Goal: Transaction & Acquisition: Purchase product/service

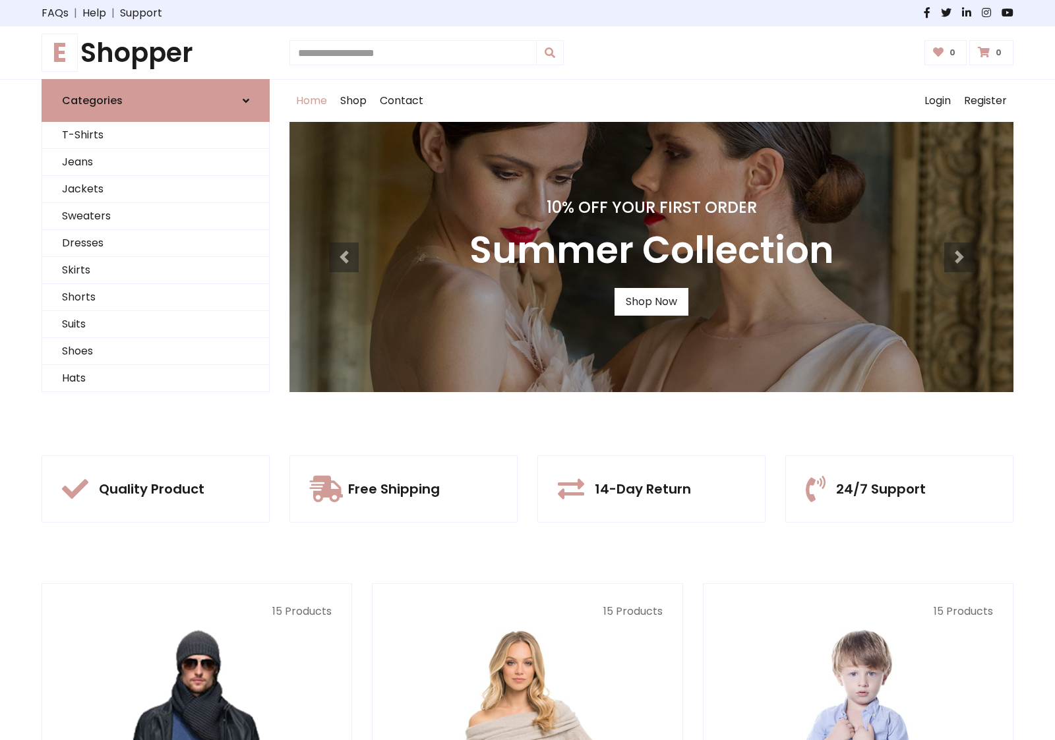
click at [527, 370] on div "10% Off Your First Order Summer Collection Shop Now" at bounding box center [651, 257] width 724 height 270
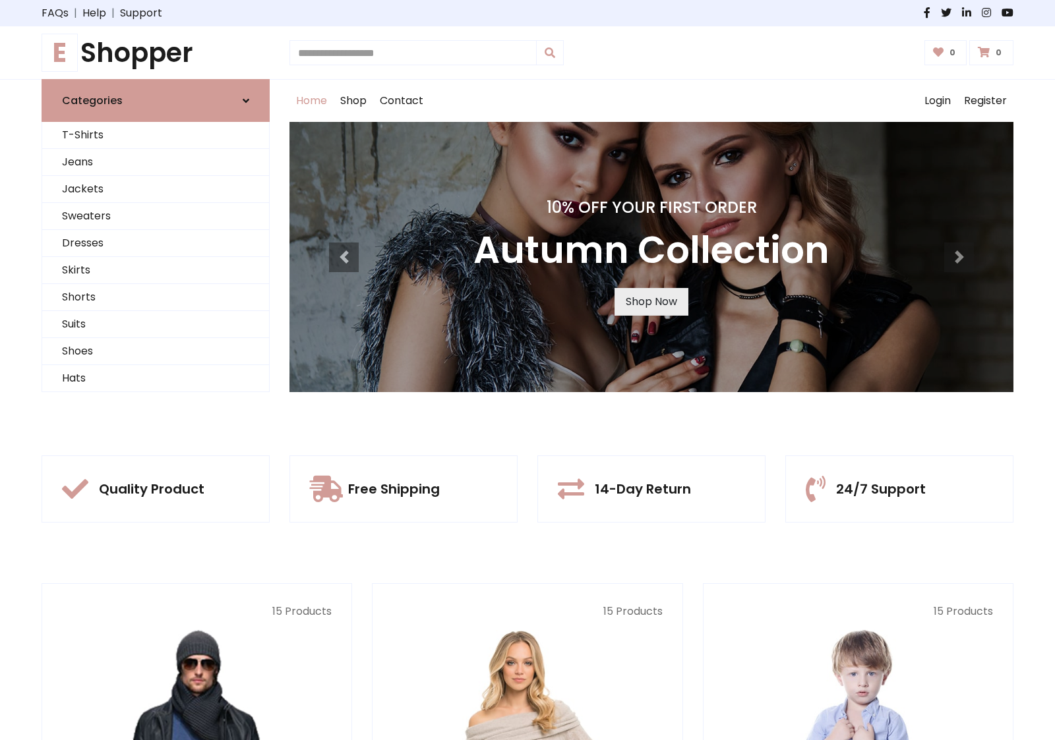
click at [651, 301] on link "Shop Now" at bounding box center [651, 302] width 74 height 28
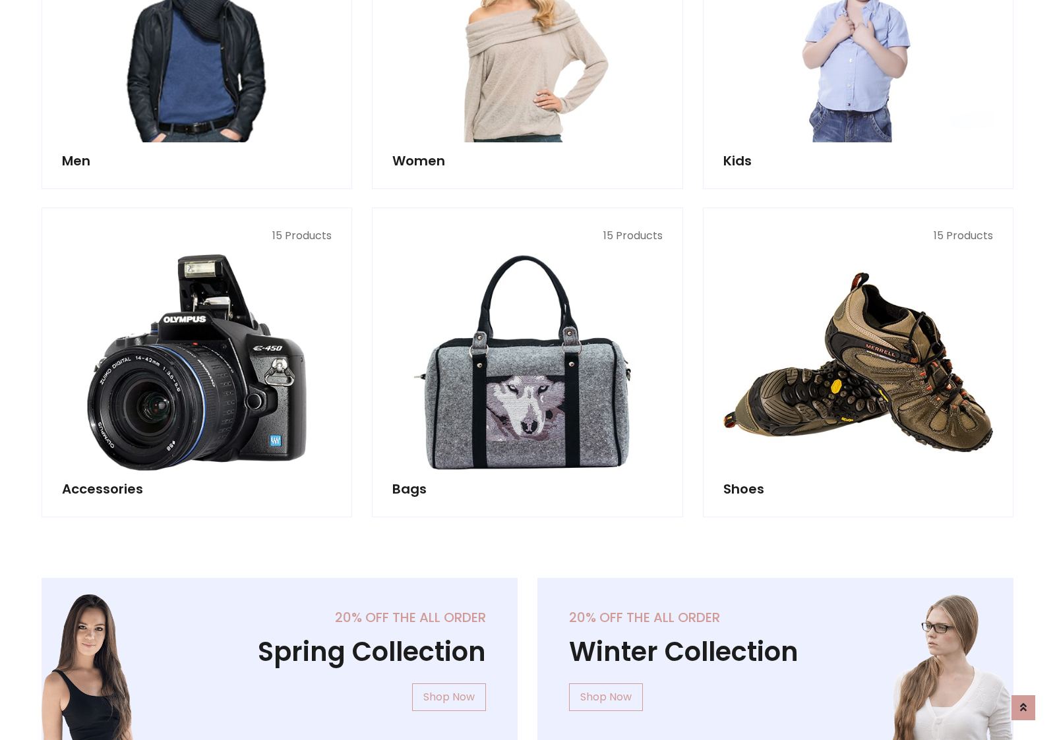
scroll to position [1314, 0]
